Goal: Task Accomplishment & Management: Manage account settings

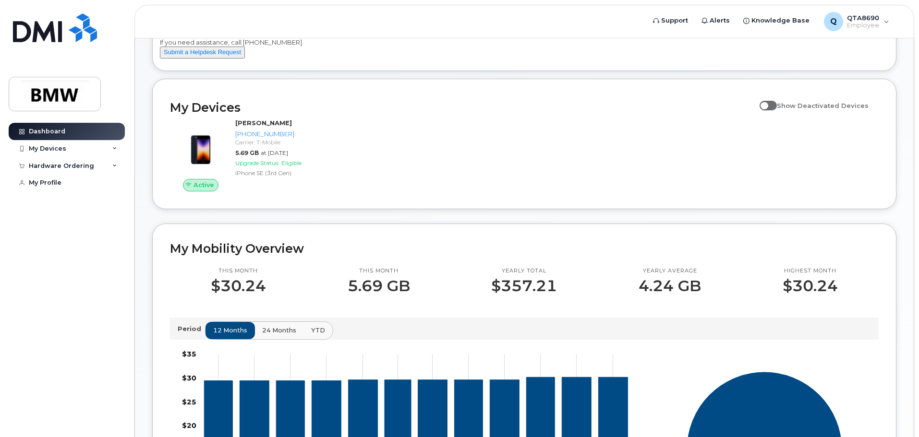
scroll to position [5, 0]
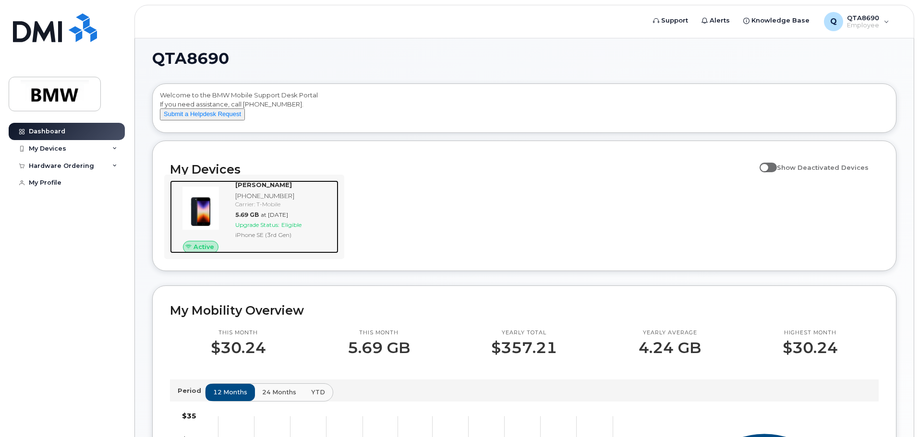
click at [259, 208] on div "Carrier: T-Mobile" at bounding box center [284, 204] width 99 height 8
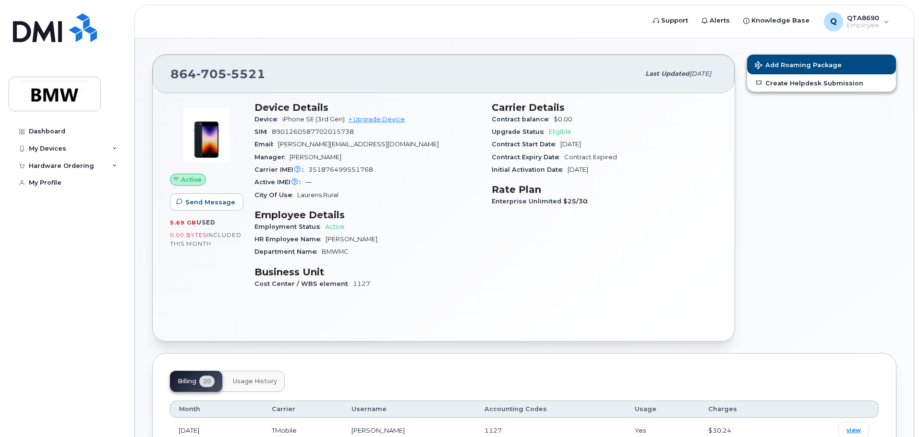
scroll to position [48, 0]
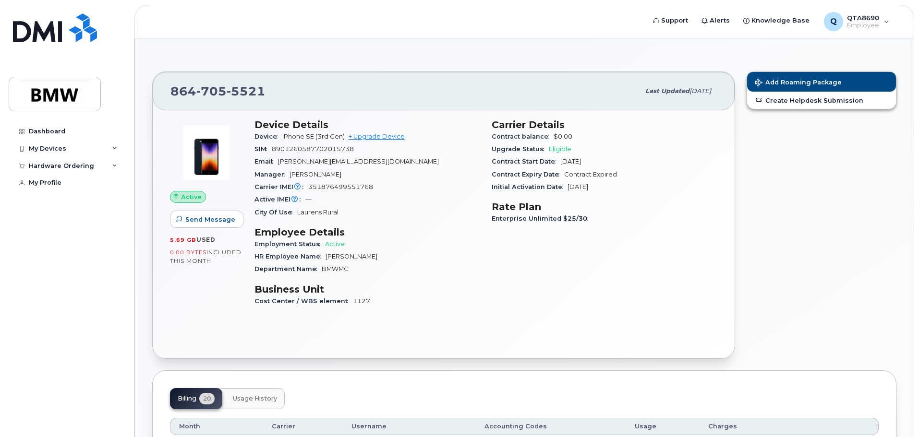
click at [210, 91] on span "705" at bounding box center [211, 91] width 30 height 14
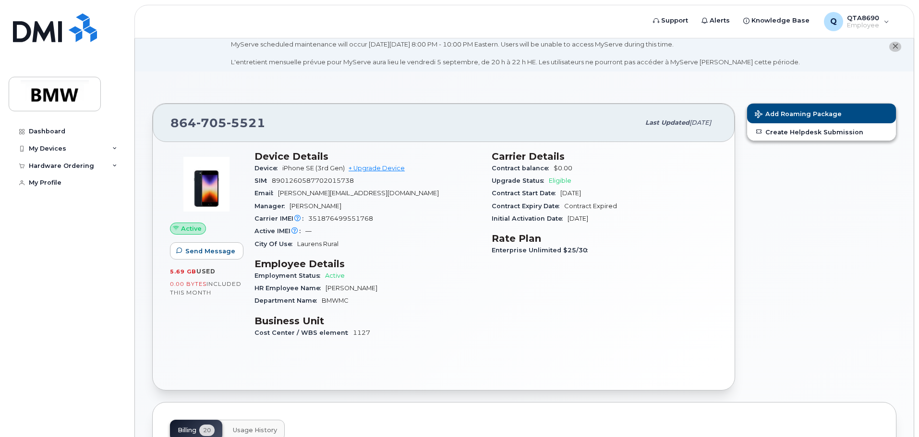
scroll to position [0, 0]
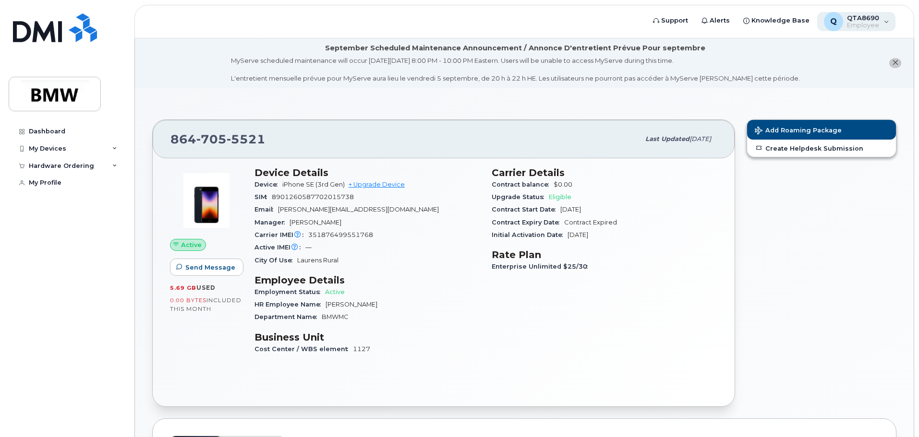
click at [876, 24] on div "QTA8690 Employee" at bounding box center [861, 21] width 36 height 15
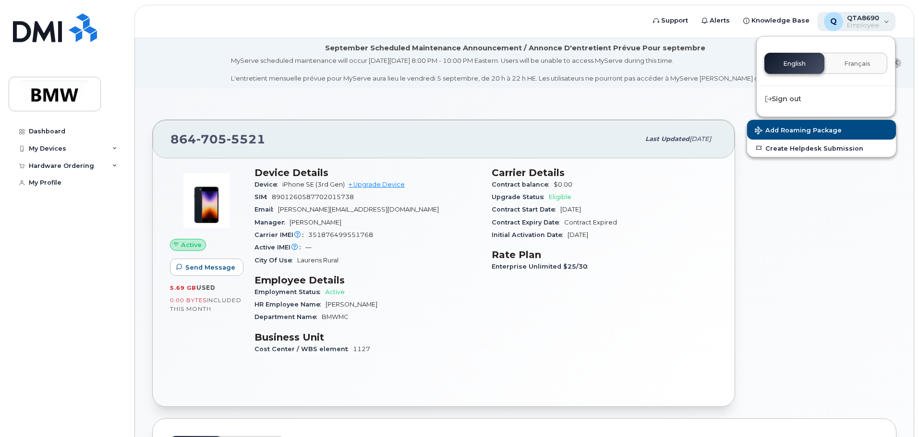
click at [863, 21] on span "QTA8690" at bounding box center [863, 18] width 32 height 8
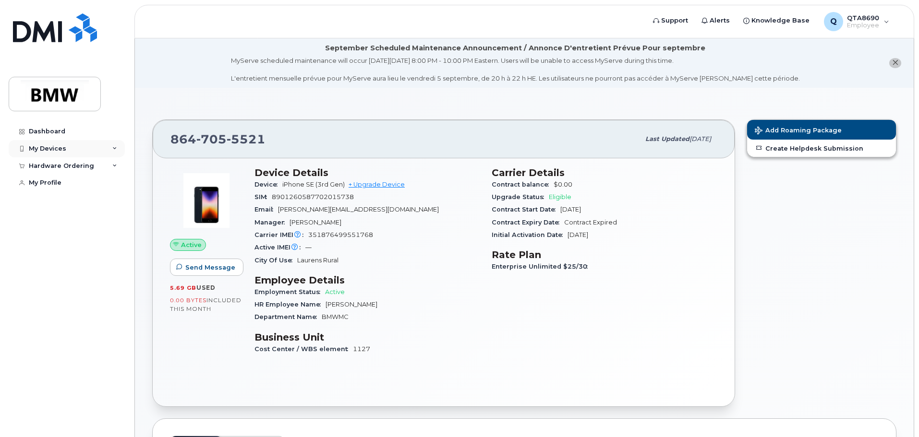
click at [61, 150] on div "My Devices" at bounding box center [47, 149] width 37 height 8
click at [91, 226] on div "Hardware Ordering" at bounding box center [67, 217] width 116 height 17
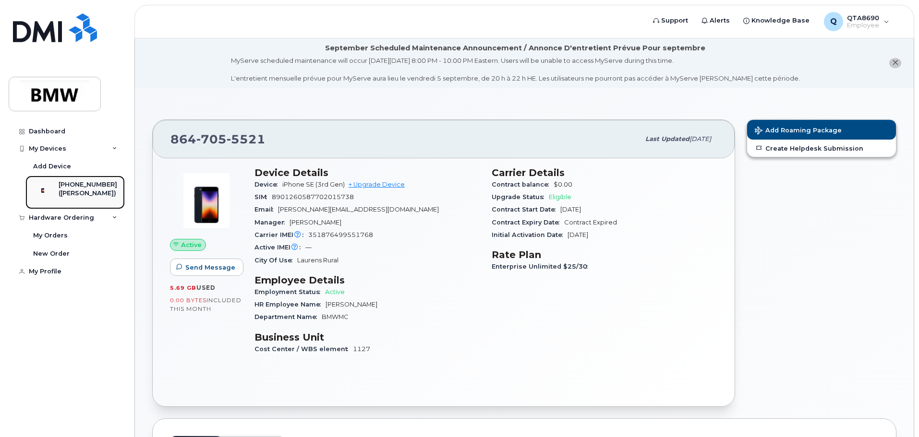
click at [104, 194] on div "([PERSON_NAME])" at bounding box center [88, 193] width 59 height 9
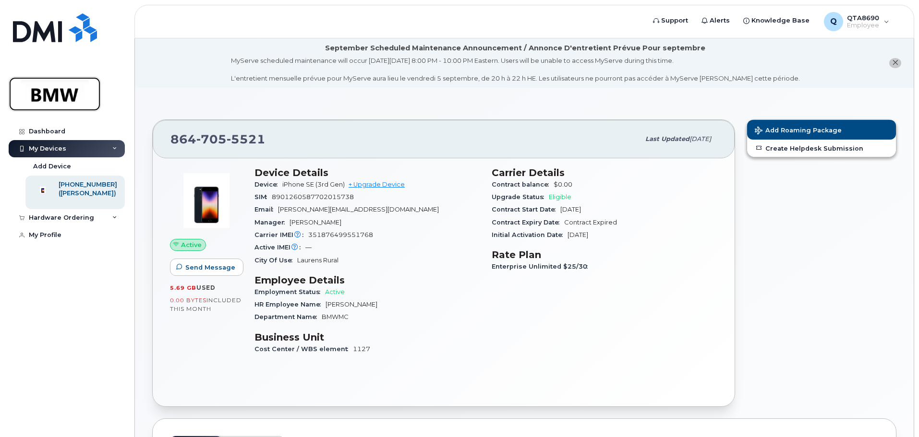
click at [75, 96] on img at bounding box center [55, 94] width 74 height 28
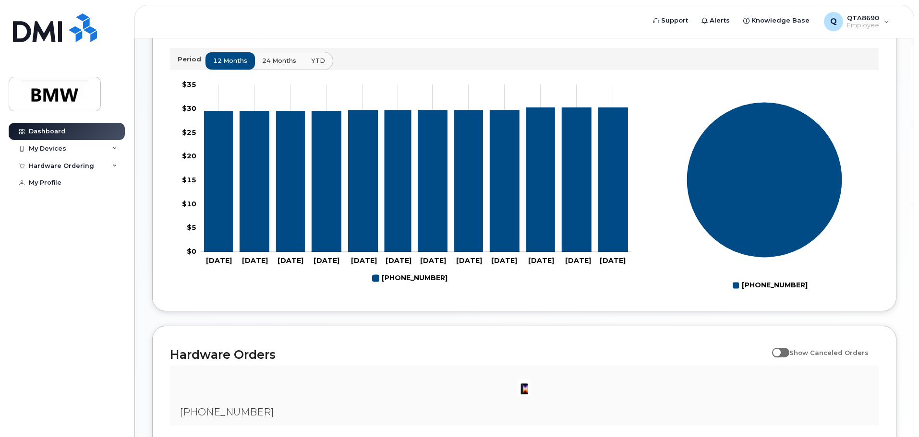
scroll to position [437, 0]
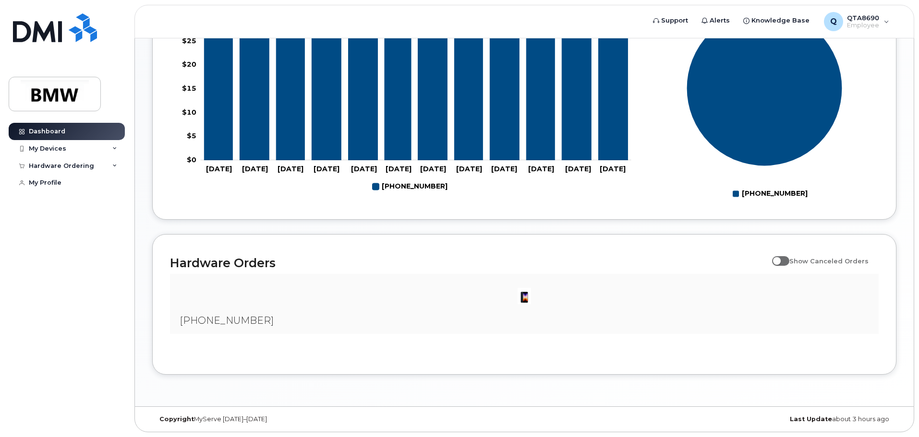
click at [484, 307] on div at bounding box center [524, 296] width 693 height 29
click at [201, 321] on span "[PHONE_NUMBER]" at bounding box center [227, 321] width 94 height 12
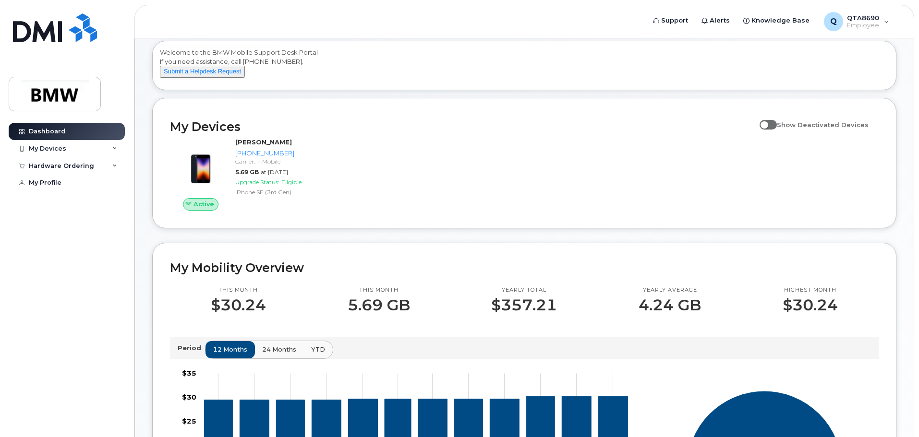
scroll to position [0, 0]
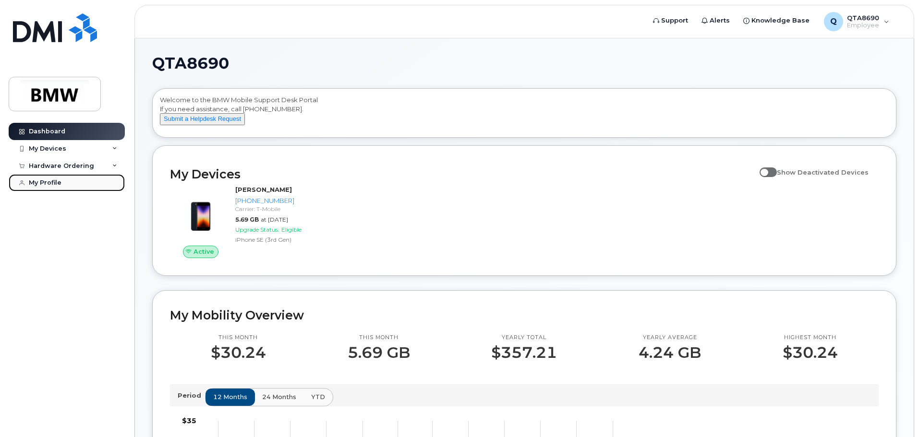
click at [65, 184] on link "My Profile" at bounding box center [67, 182] width 116 height 17
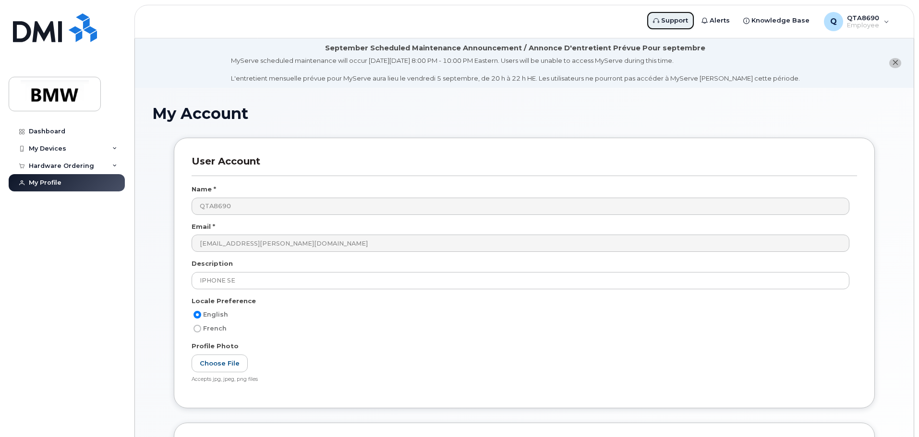
click at [666, 15] on link "Support" at bounding box center [670, 20] width 48 height 19
